Goal: Transaction & Acquisition: Purchase product/service

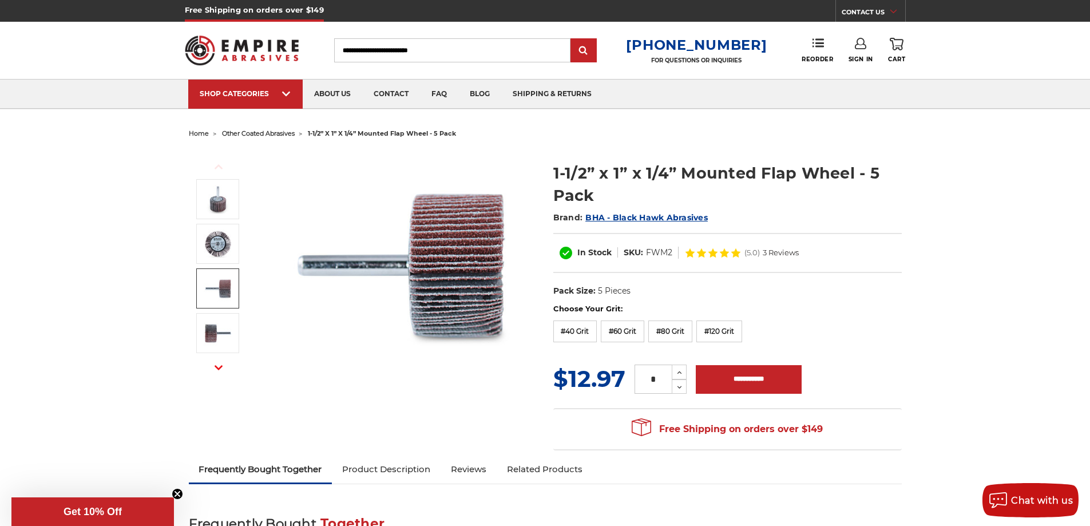
click at [217, 278] on img at bounding box center [218, 288] width 29 height 29
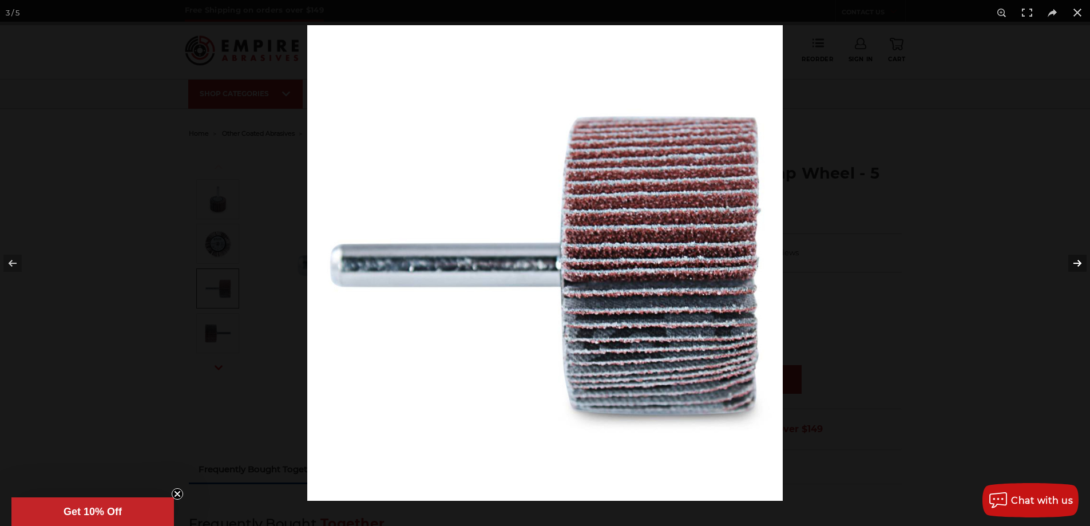
click at [1075, 265] on button at bounding box center [1070, 263] width 40 height 57
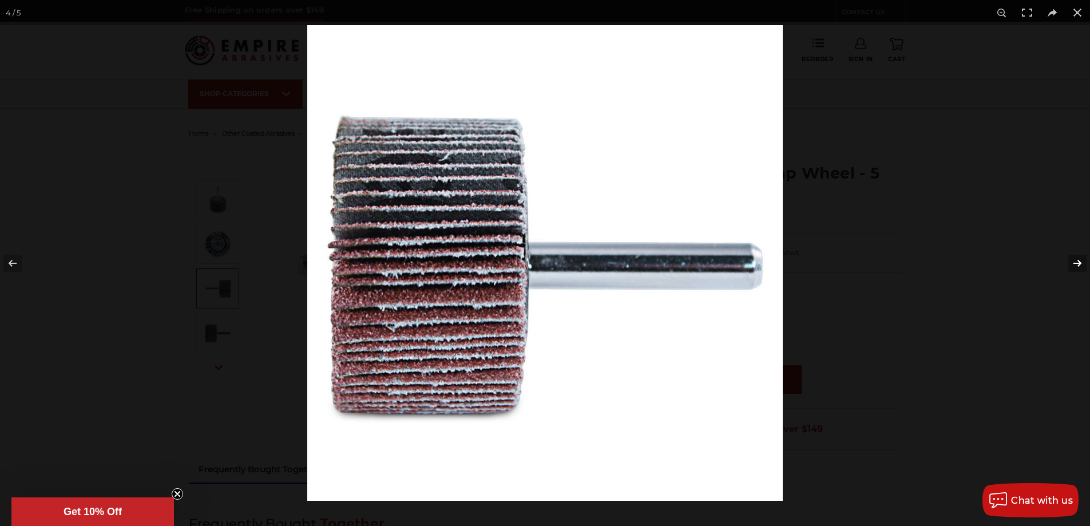
click at [1075, 265] on button at bounding box center [1070, 263] width 40 height 57
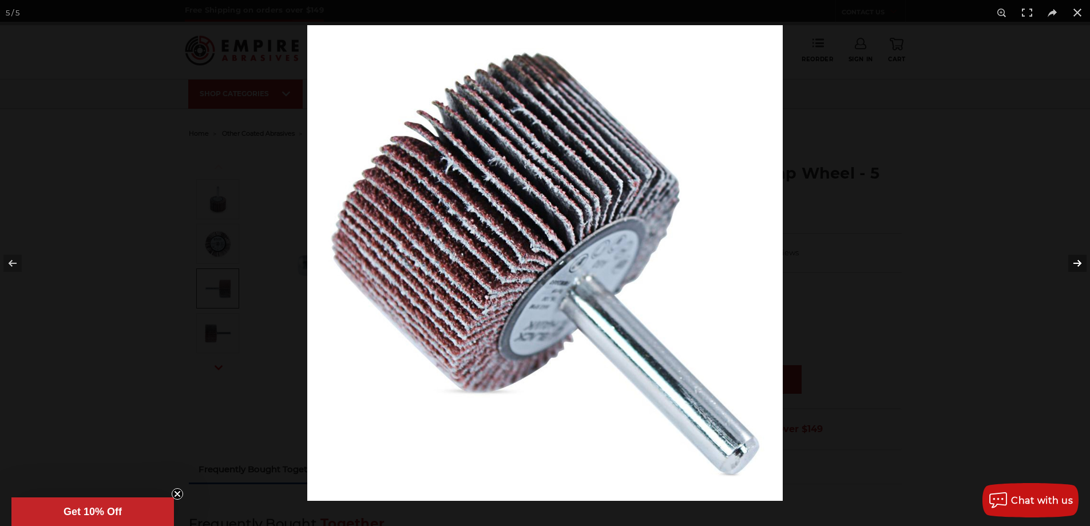
click at [1075, 265] on button at bounding box center [1070, 263] width 40 height 57
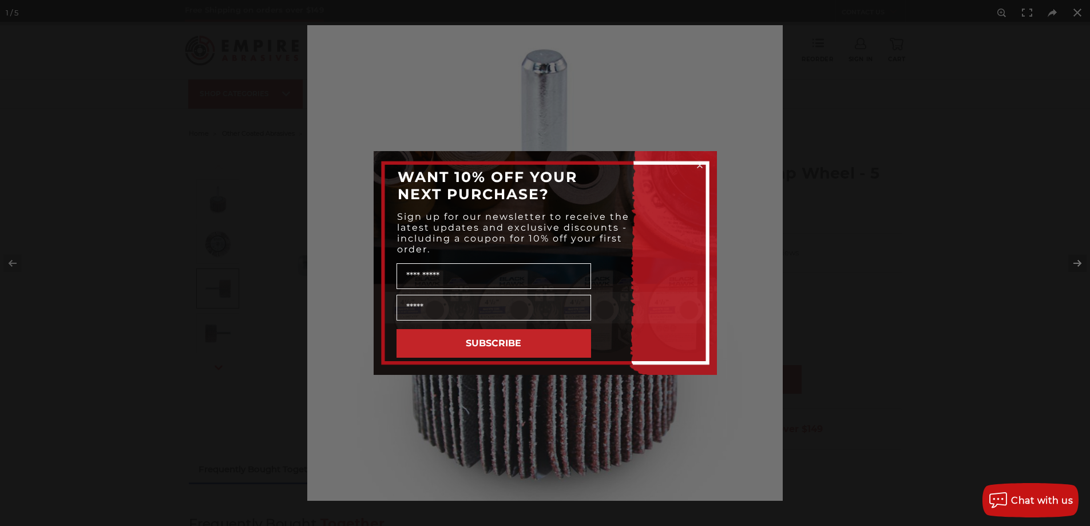
click at [1075, 265] on div "Close dialog WANT 10% OFF YOUR NEXT PURCHASE? Sign up for our newsletter to rec…" at bounding box center [545, 263] width 1090 height 526
click at [1079, 13] on div "Close dialog WANT 10% OFF YOUR NEXT PURCHASE? Sign up for our newsletter to rec…" at bounding box center [545, 263] width 1090 height 526
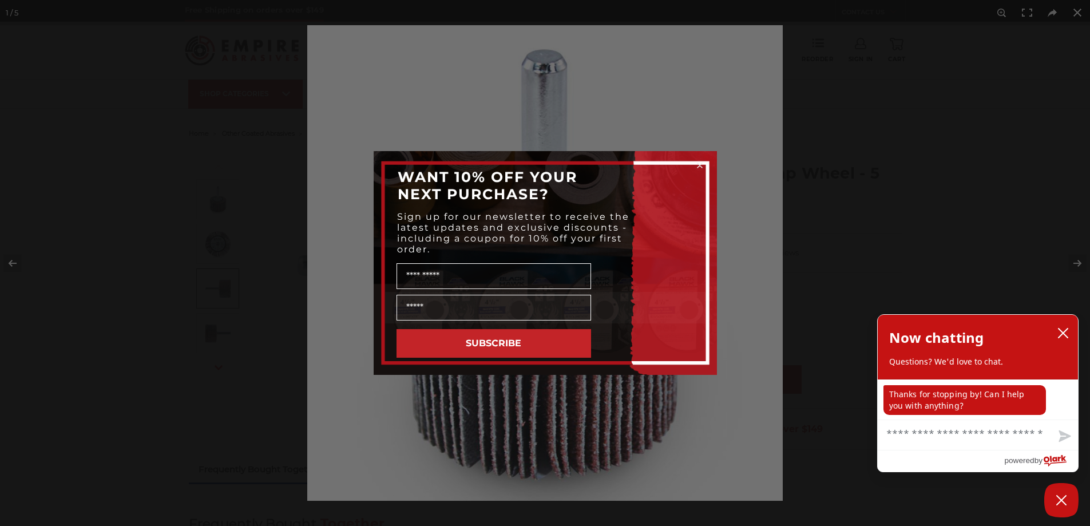
click at [700, 165] on icon "Close dialog" at bounding box center [700, 165] width 5 height 5
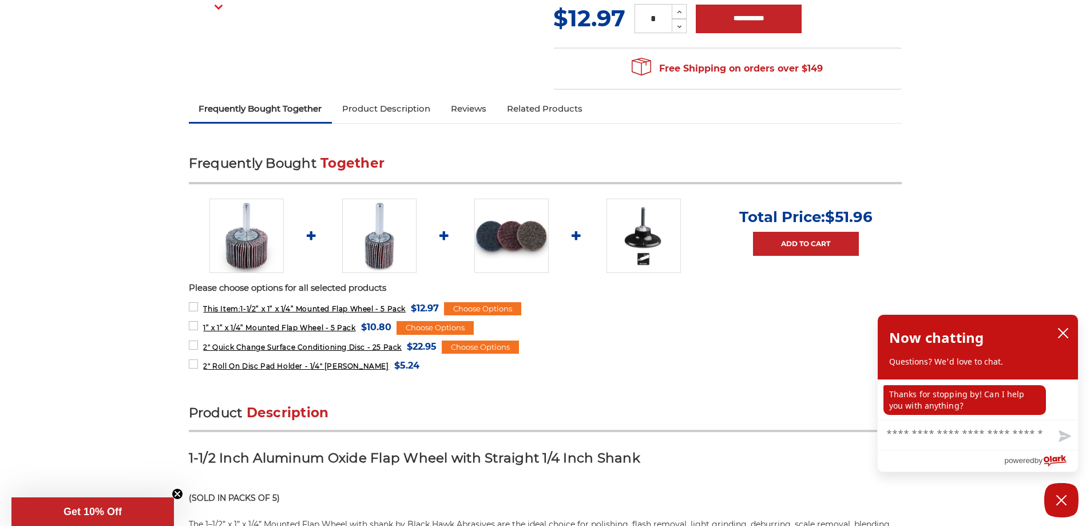
scroll to position [401, 0]
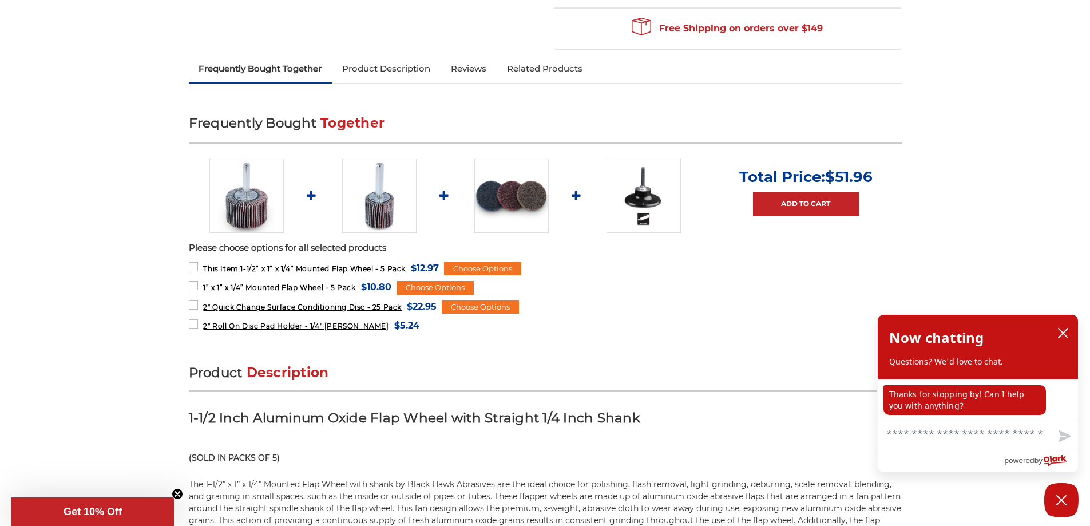
click at [388, 199] on img at bounding box center [379, 196] width 74 height 74
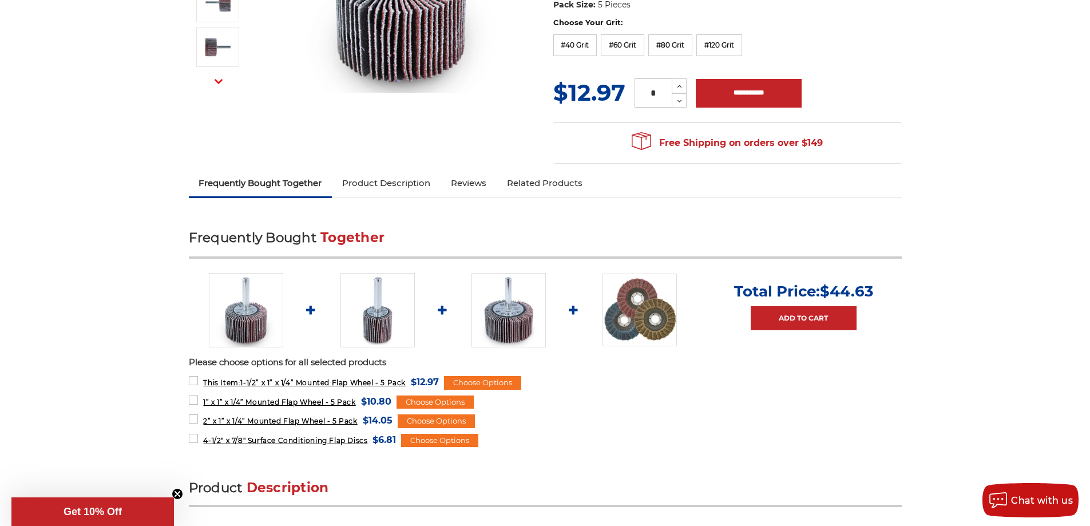
click at [398, 185] on link "Product Description" at bounding box center [386, 183] width 109 height 25
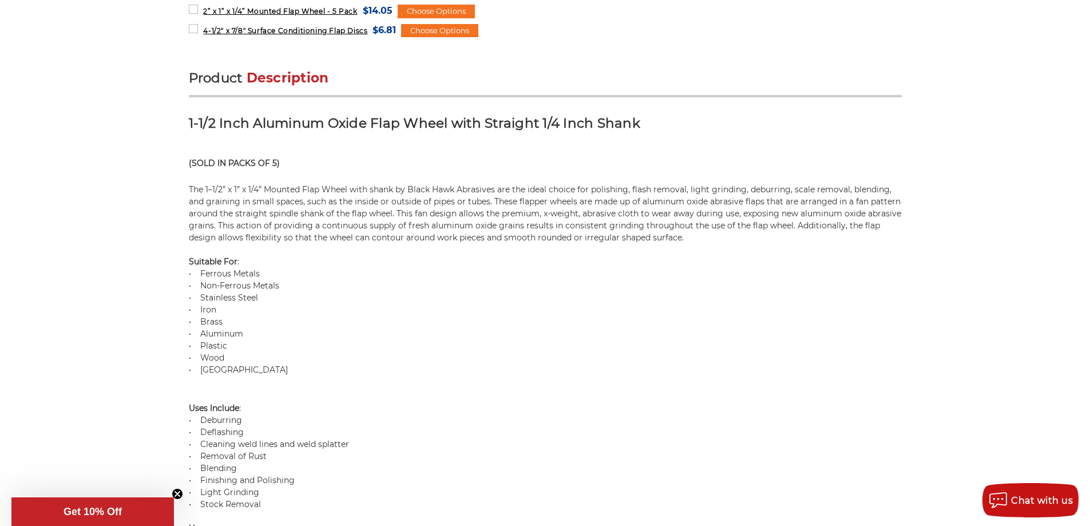
scroll to position [295, 0]
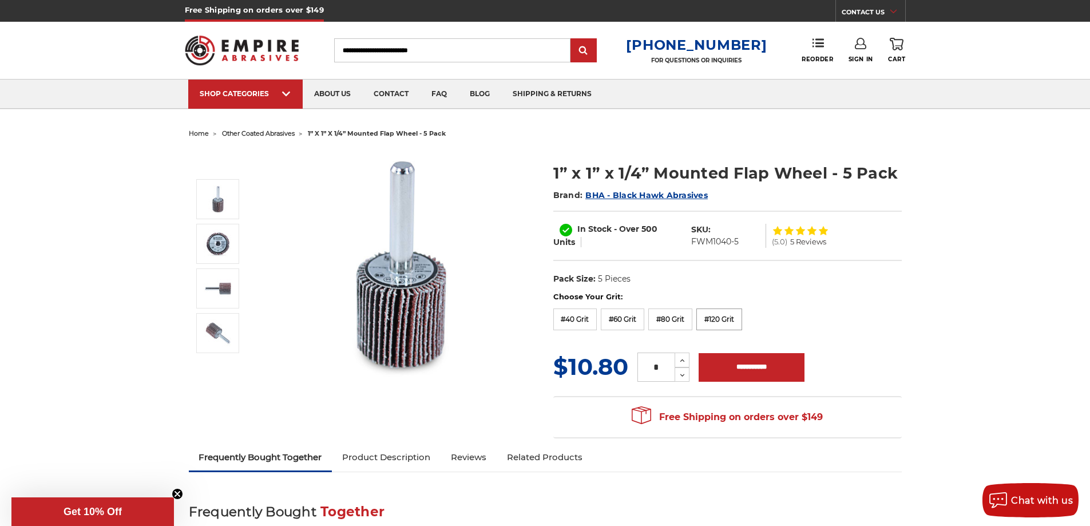
click at [732, 322] on label "#120 Grit" at bounding box center [720, 320] width 46 height 22
